Goal: Task Accomplishment & Management: Manage account settings

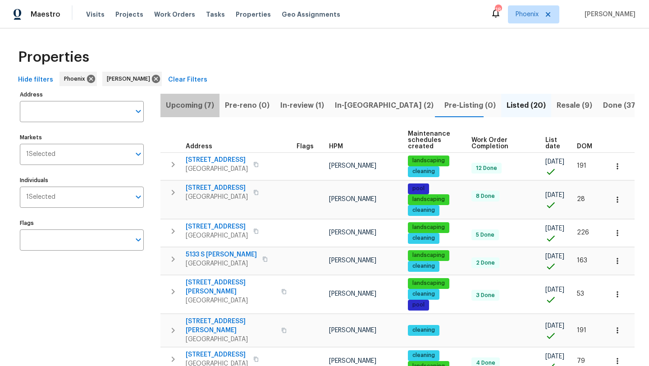
click at [204, 101] on span "Upcoming (7)" at bounding box center [190, 105] width 48 height 13
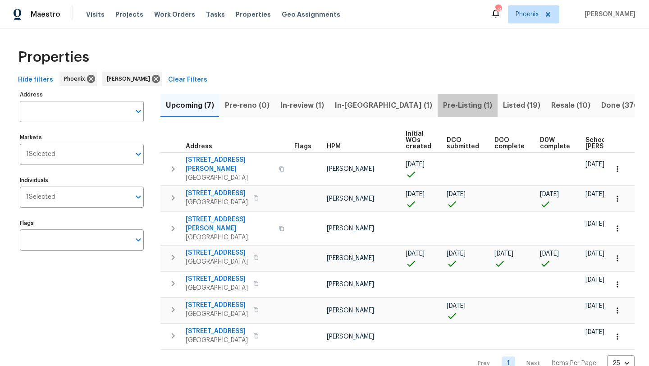
click at [438, 98] on button "Pre-Listing (1)" at bounding box center [468, 105] width 60 height 23
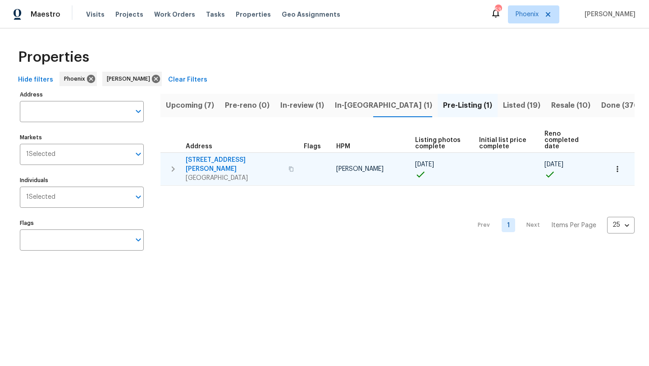
click at [220, 155] on span "[STREET_ADDRESS][PERSON_NAME]" at bounding box center [234, 164] width 97 height 18
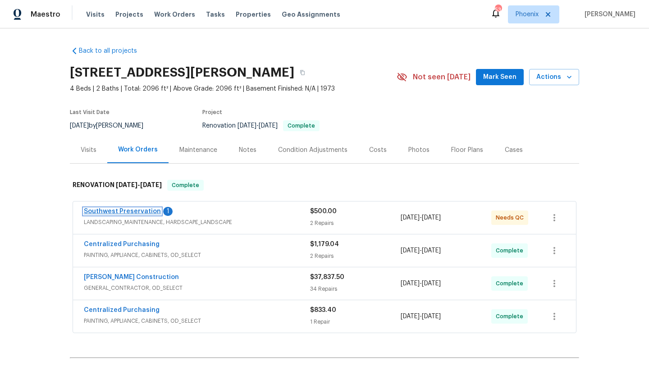
click at [135, 211] on link "Southwest Preservation" at bounding box center [122, 211] width 77 height 6
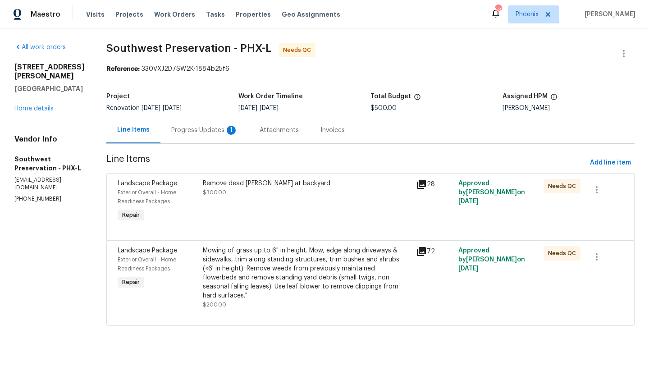
click at [191, 127] on div "Progress Updates 1" at bounding box center [204, 130] width 67 height 9
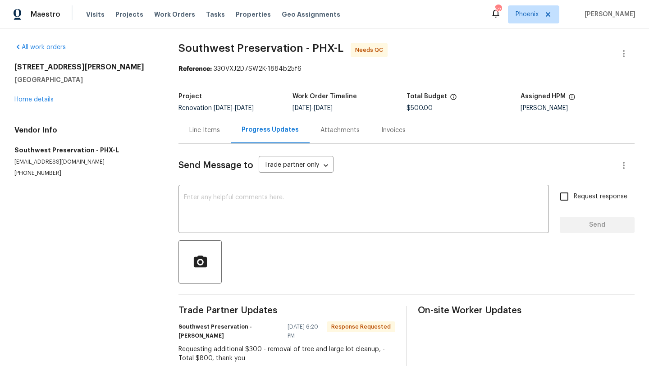
scroll to position [22, 0]
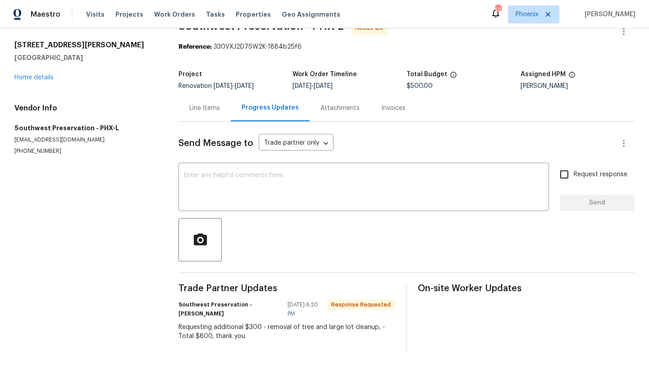
click at [207, 109] on div "Line Items" at bounding box center [204, 108] width 31 height 9
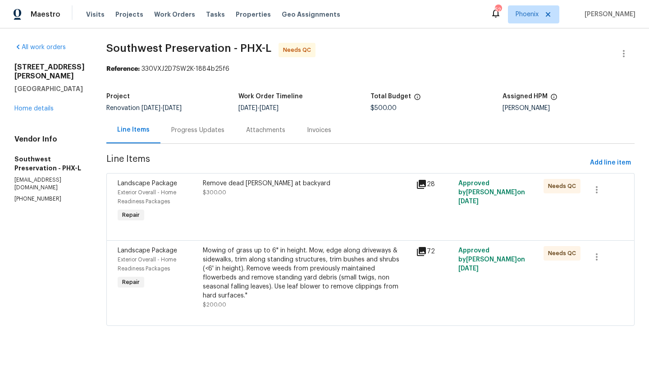
click at [246, 189] on div "Remove dead bush at backyard $300.00" at bounding box center [307, 188] width 208 height 18
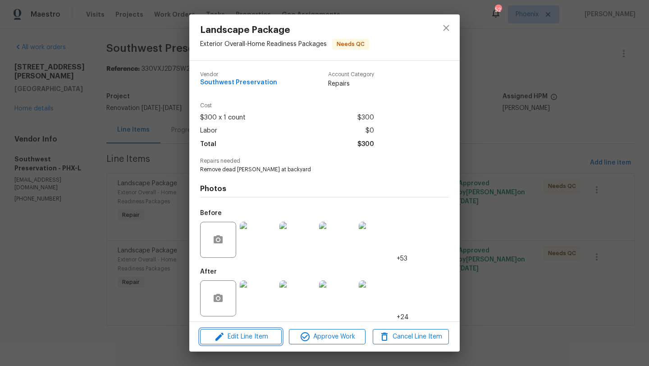
click at [269, 339] on span "Edit Line Item" at bounding box center [241, 336] width 76 height 11
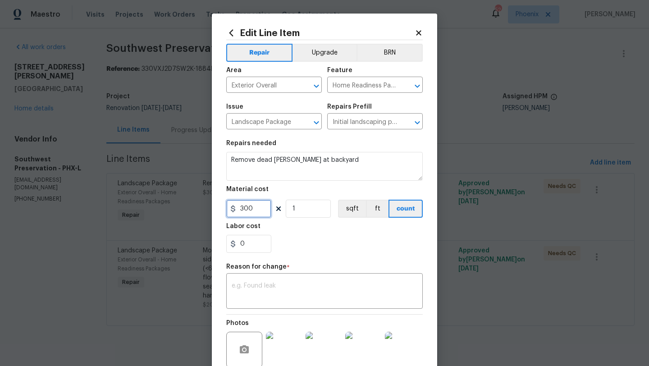
click at [258, 207] on input "300" at bounding box center [248, 209] width 45 height 18
type input "600"
click at [287, 292] on textarea at bounding box center [325, 292] width 186 height 19
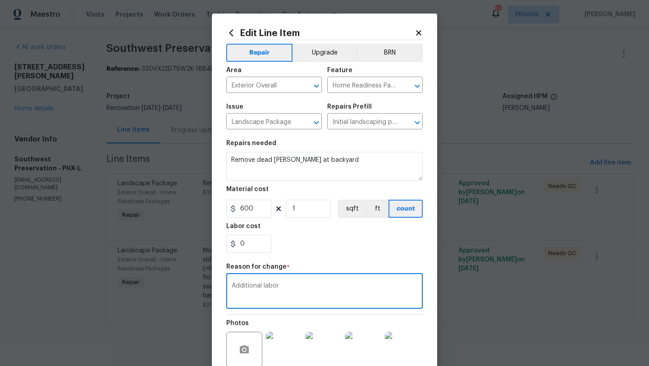
scroll to position [87, 0]
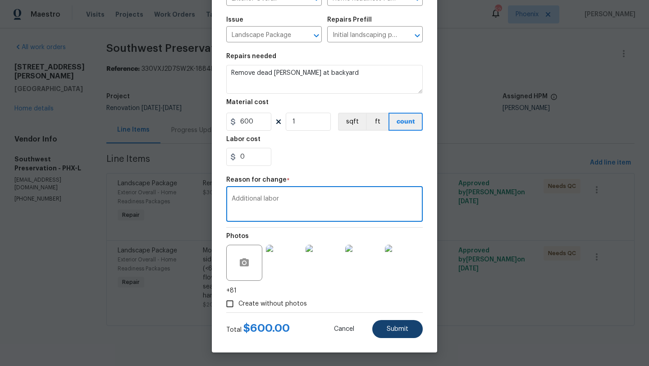
type textarea "Additional labor"
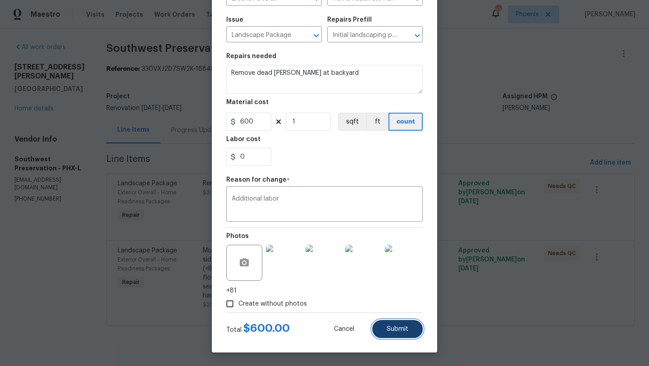
click at [396, 330] on span "Submit" at bounding box center [398, 329] width 22 height 7
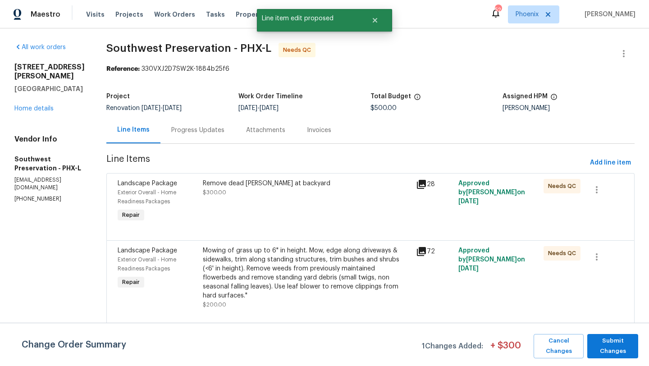
scroll to position [0, 0]
click at [620, 341] on span "Submit Changes" at bounding box center [613, 346] width 42 height 21
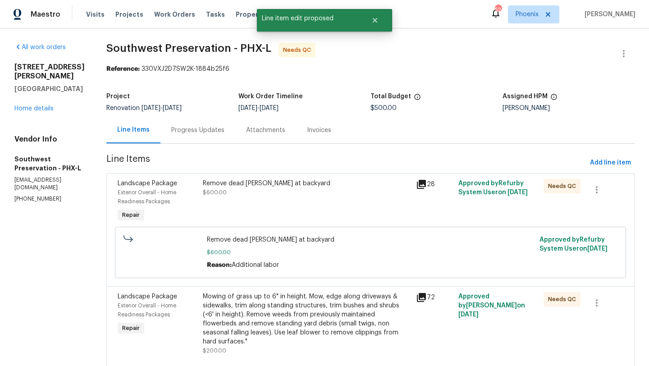
click at [196, 128] on div "Progress Updates" at bounding box center [197, 130] width 53 height 9
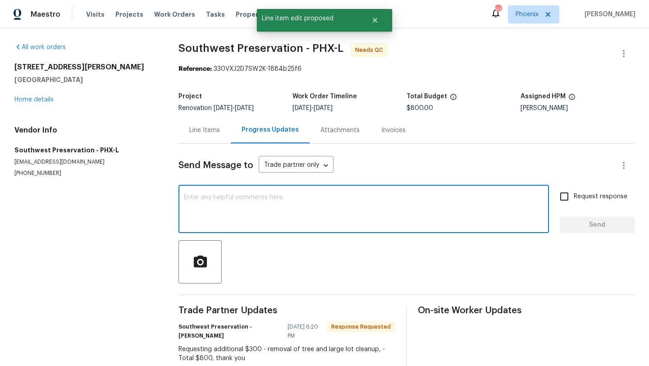
click at [218, 220] on textarea at bounding box center [364, 210] width 360 height 32
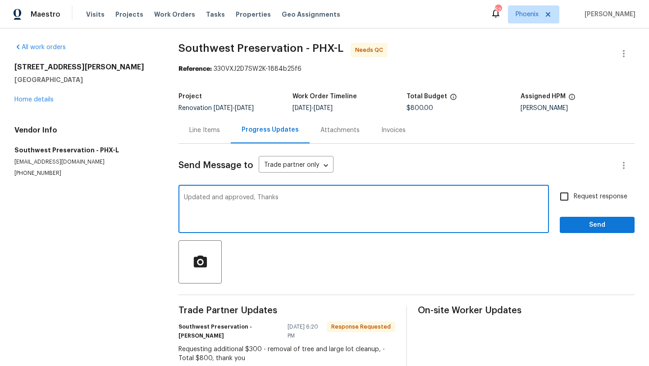
type textarea "Updated and approved, Thanks"
click at [581, 229] on span "Send" at bounding box center [597, 224] width 60 height 11
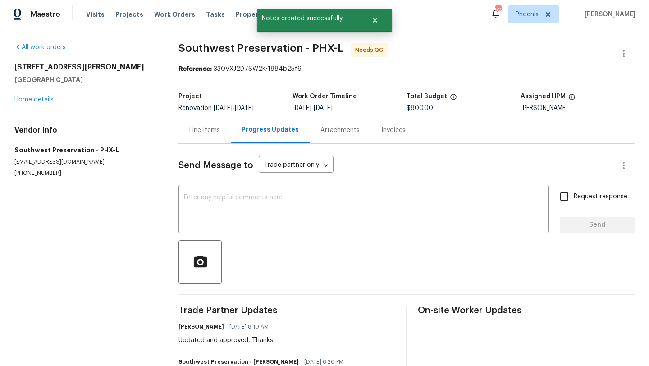
click at [214, 134] on div "Line Items" at bounding box center [204, 130] width 31 height 9
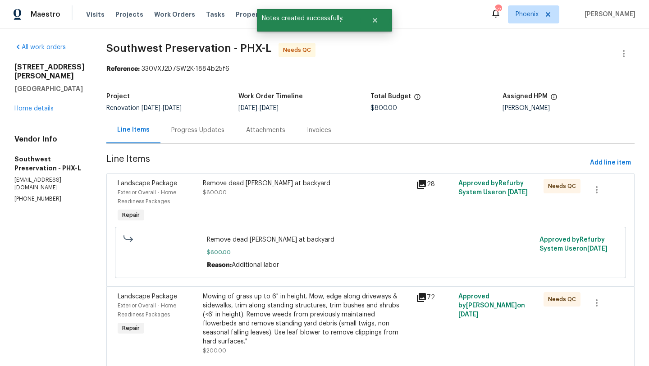
click at [245, 179] on div "Remove dead bush at backyard" at bounding box center [307, 183] width 208 height 9
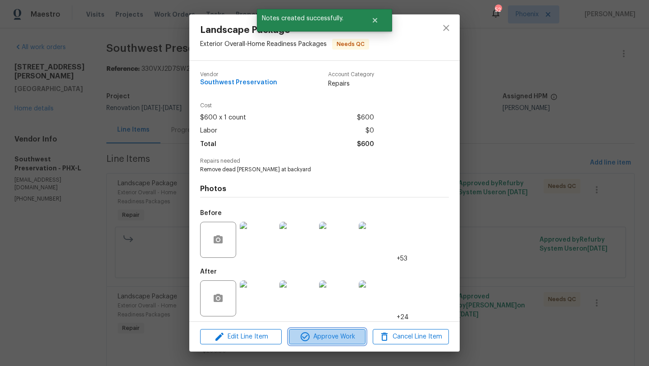
click at [334, 334] on span "Approve Work" at bounding box center [327, 336] width 71 height 11
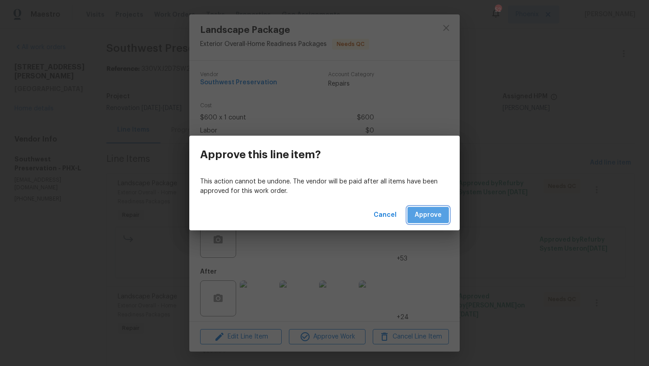
click at [422, 211] on span "Approve" at bounding box center [428, 215] width 27 height 11
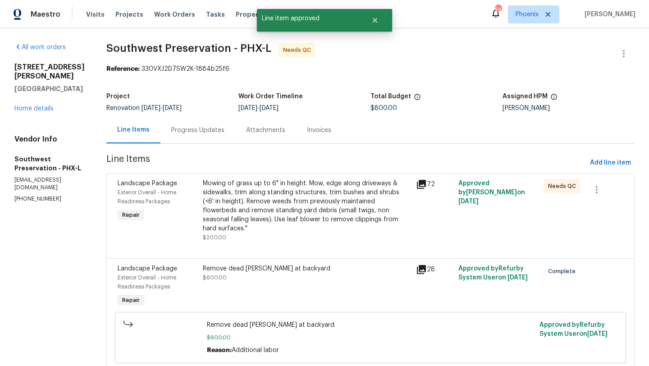
click at [264, 195] on div "Mowing of grass up to 6" in height. Mow, edge along driveways & sidewalks, trim…" at bounding box center [307, 206] width 208 height 54
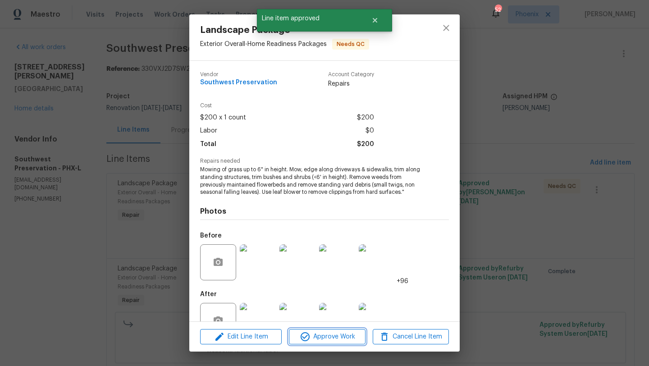
click at [328, 340] on span "Approve Work" at bounding box center [327, 336] width 71 height 11
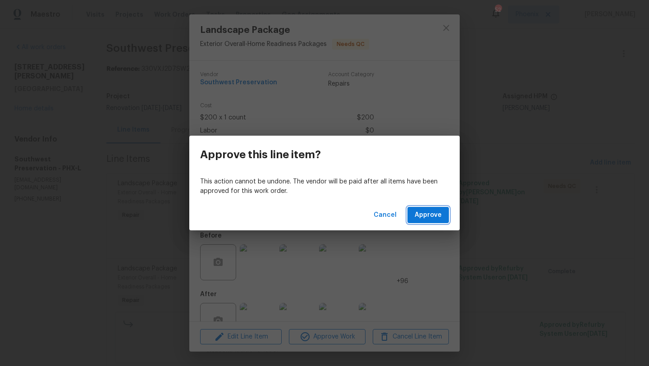
click at [438, 216] on span "Approve" at bounding box center [428, 215] width 27 height 11
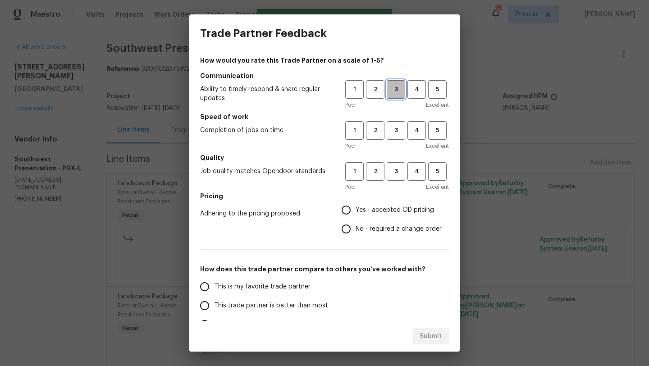
click at [392, 93] on span "3" at bounding box center [396, 89] width 17 height 10
click at [396, 127] on span "3" at bounding box center [396, 130] width 17 height 10
click at [398, 172] on span "3" at bounding box center [396, 171] width 17 height 10
click at [348, 211] on input "Yes - accepted OD pricing" at bounding box center [346, 210] width 19 height 19
radio input "true"
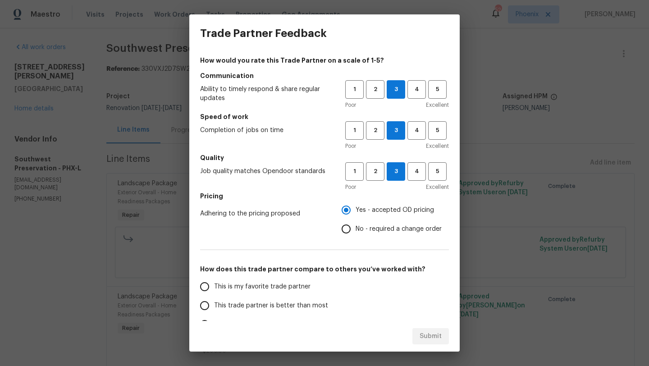
click at [205, 307] on input "This trade partner is better than most" at bounding box center [204, 305] width 19 height 19
click at [427, 336] on span "Submit" at bounding box center [431, 336] width 22 height 11
radio input "true"
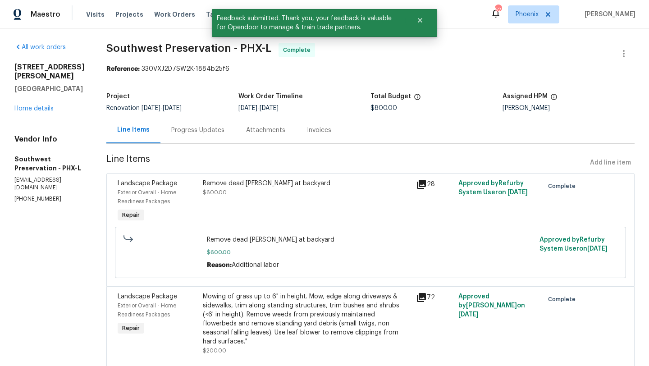
click at [46, 112] on div "7616 E Mawson Rd Mesa, AZ 85207 Home details" at bounding box center [49, 88] width 70 height 50
click at [46, 106] on link "Home details" at bounding box center [33, 108] width 39 height 6
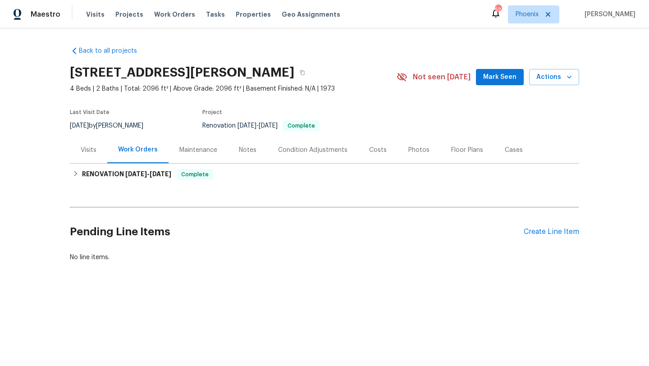
click at [398, 155] on div "Photos" at bounding box center [419, 150] width 43 height 27
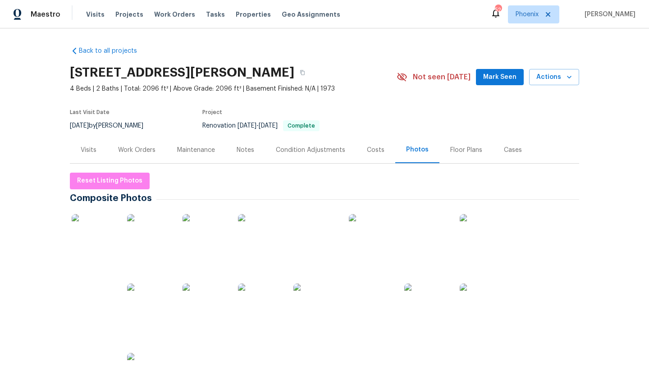
click at [92, 232] on img at bounding box center [94, 236] width 45 height 45
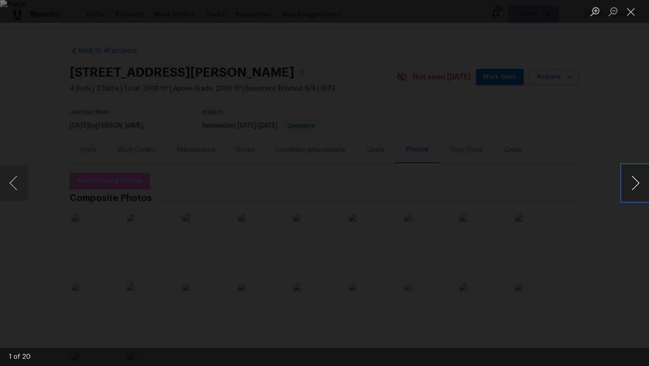
click at [637, 182] on button "Next image" at bounding box center [635, 183] width 27 height 36
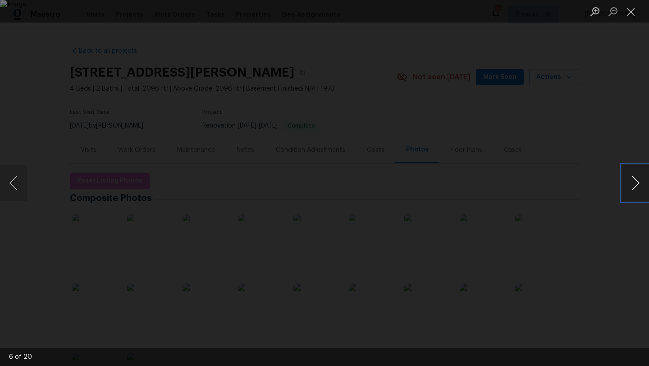
click at [637, 182] on button "Next image" at bounding box center [635, 183] width 27 height 36
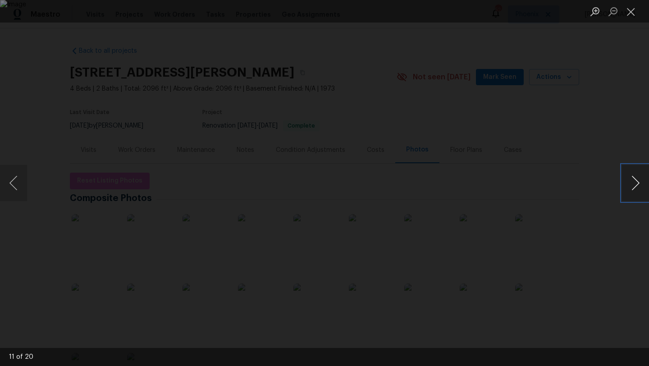
click at [637, 182] on button "Next image" at bounding box center [635, 183] width 27 height 36
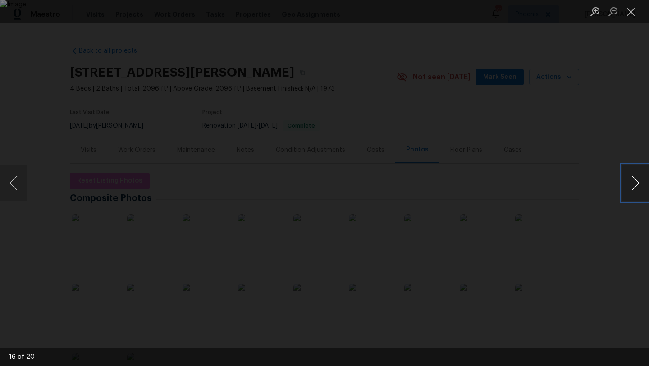
click at [637, 182] on button "Next image" at bounding box center [635, 183] width 27 height 36
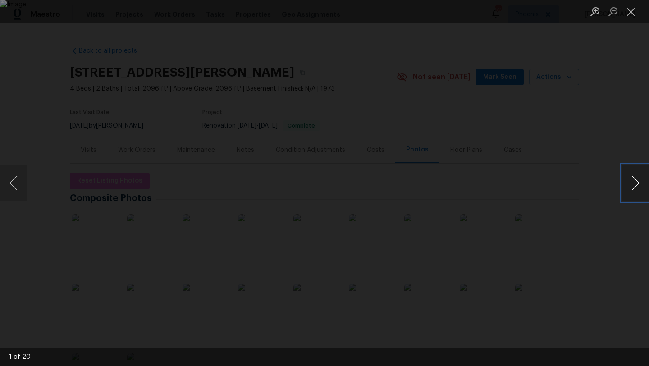
click at [637, 182] on button "Next image" at bounding box center [635, 183] width 27 height 36
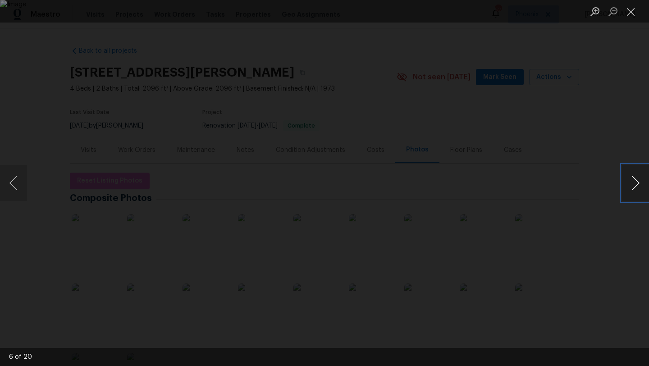
click at [637, 182] on button "Next image" at bounding box center [635, 183] width 27 height 36
click at [631, 12] on button "Close lightbox" at bounding box center [631, 12] width 18 height 16
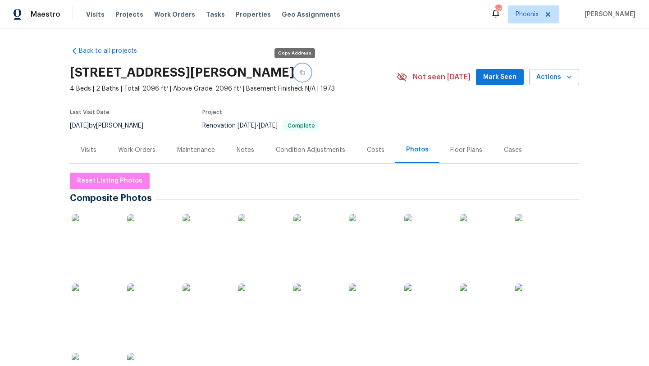
click at [294, 76] on button "button" at bounding box center [302, 72] width 16 height 16
